Goal: Check status: Check status

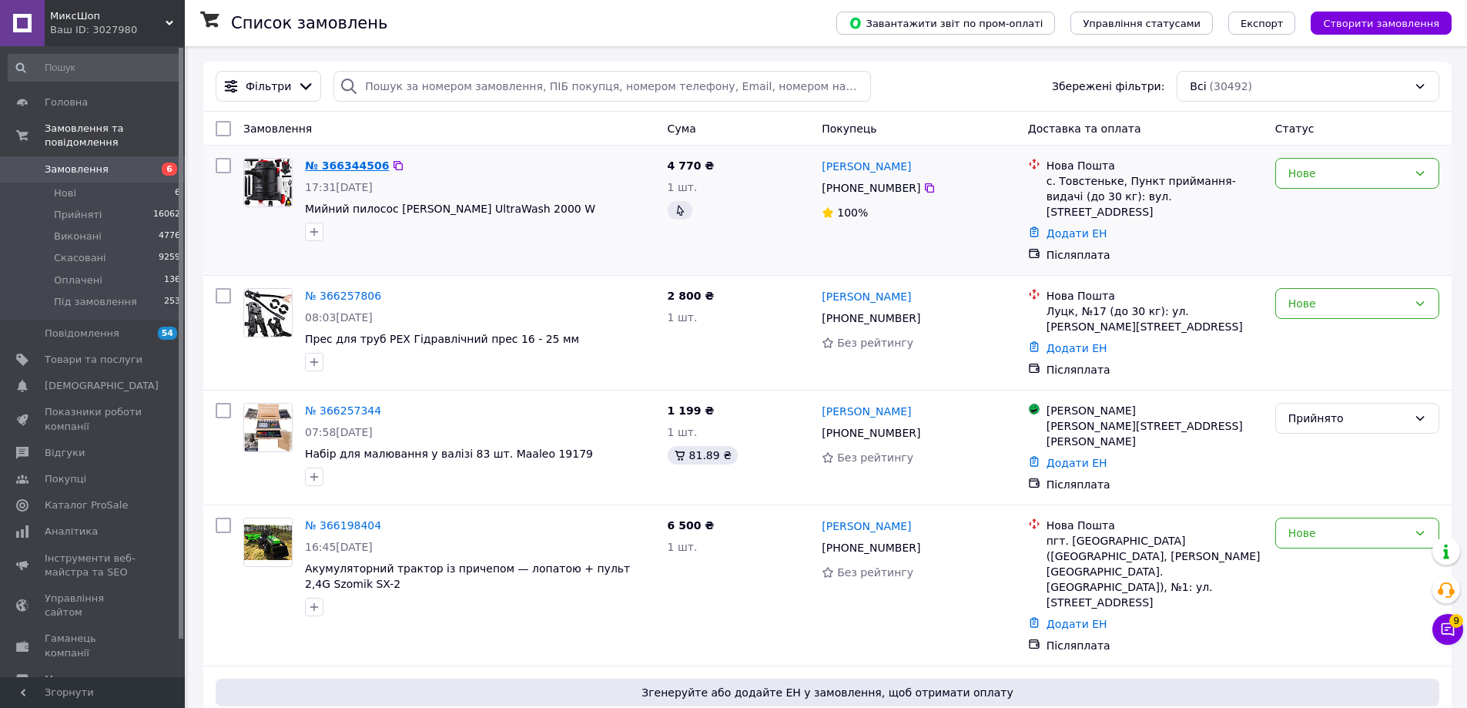
click at [346, 169] on link "№ 366344506" at bounding box center [347, 165] width 84 height 12
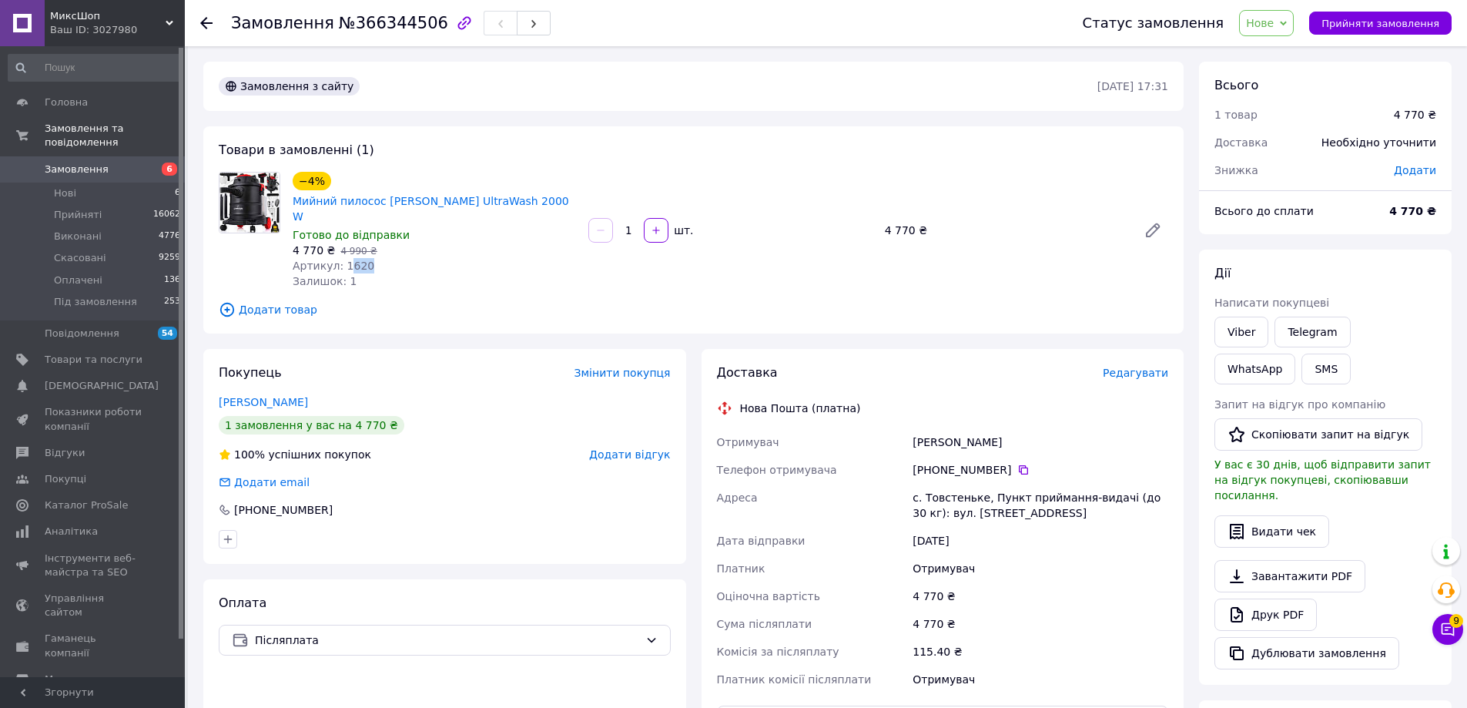
drag, startPoint x: 365, startPoint y: 232, endPoint x: 342, endPoint y: 231, distance: 23.1
click at [342, 258] on div "Артикул: 1620" at bounding box center [434, 265] width 283 height 15
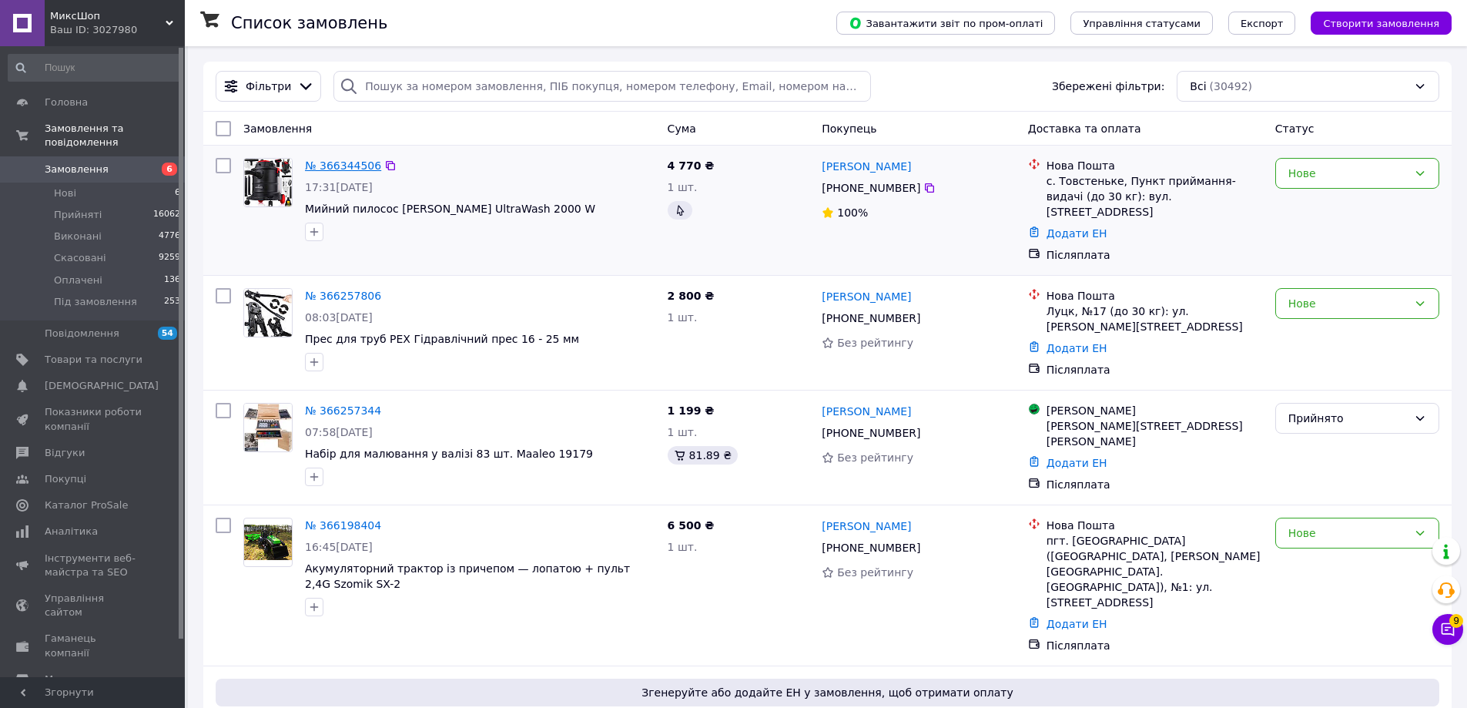
click at [352, 162] on link "№ 366344506" at bounding box center [343, 165] width 76 height 12
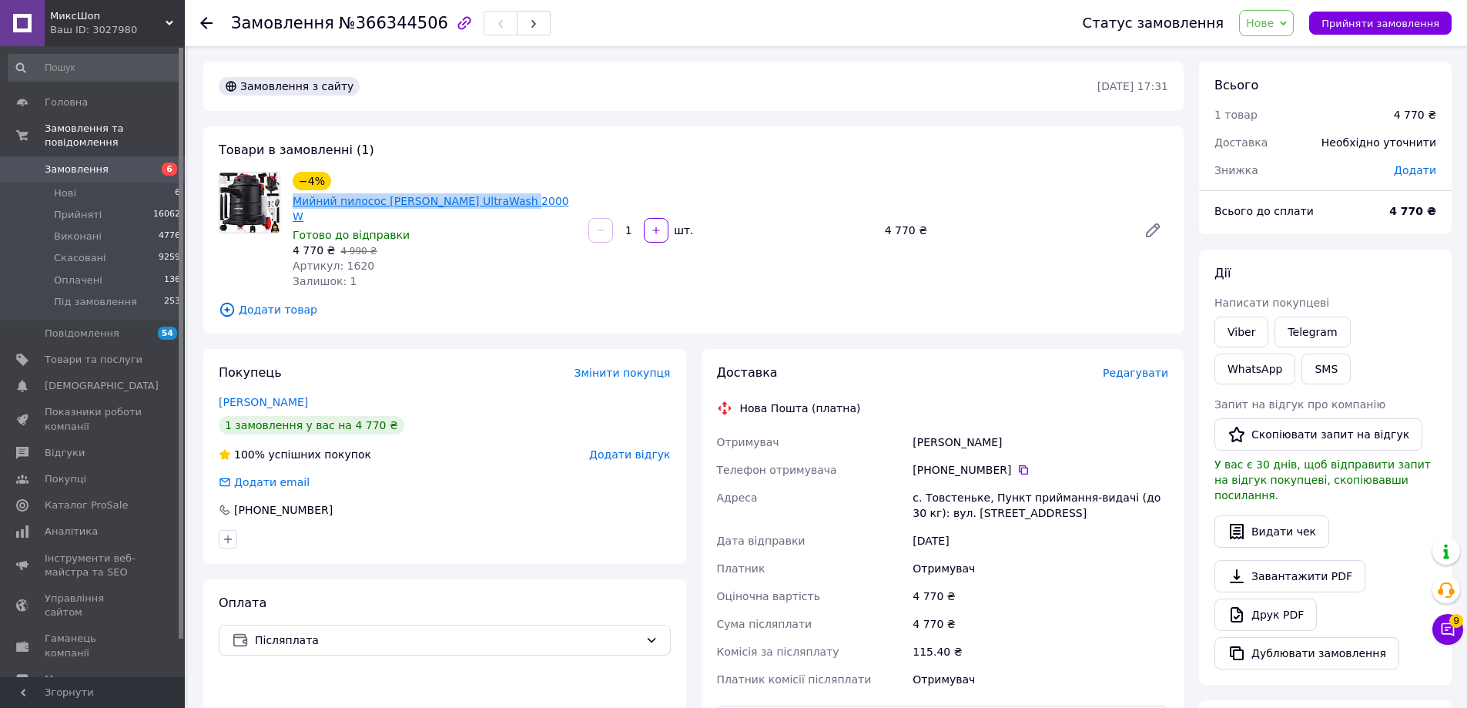
drag, startPoint x: 555, startPoint y: 182, endPoint x: 333, endPoint y: 174, distance: 221.9
click at [333, 174] on div "−4% Мийний пилосос Lehmann UltraWash 2000 W" at bounding box center [434, 197] width 286 height 55
copy link "Мийний пилосос [PERSON_NAME] UltraWash 2000 W"
